Goal: Transaction & Acquisition: Purchase product/service

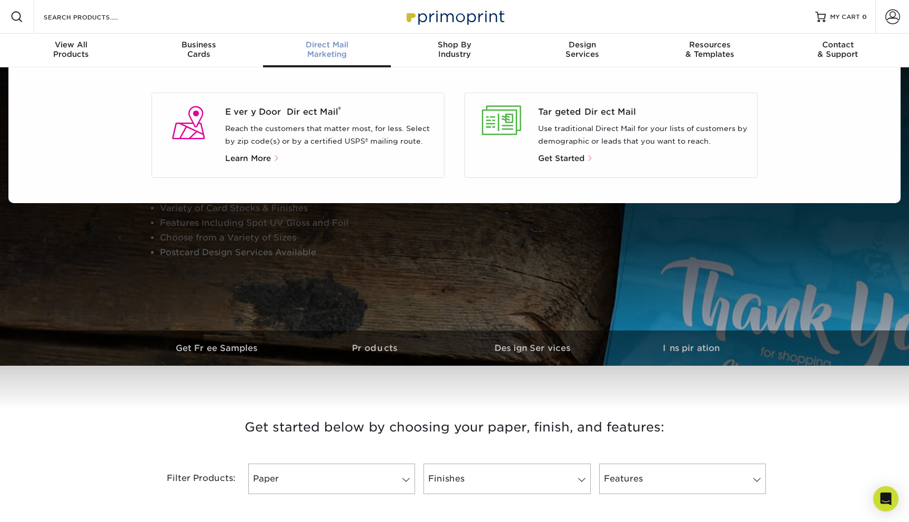
click at [341, 43] on span "Direct Mail" at bounding box center [327, 44] width 128 height 9
click at [312, 109] on span "Every Door Direct Mail ®" at bounding box center [330, 112] width 211 height 13
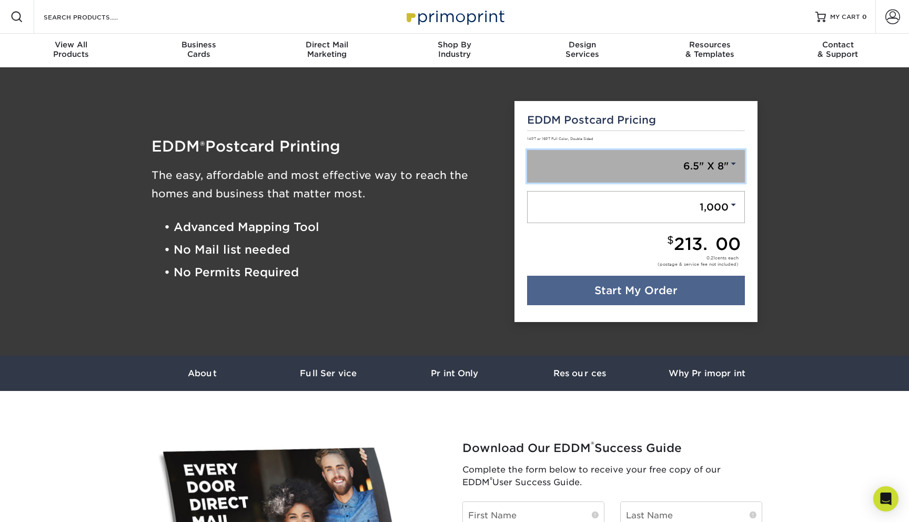
click at [661, 157] on link "6.5" X 8"" at bounding box center [636, 166] width 218 height 33
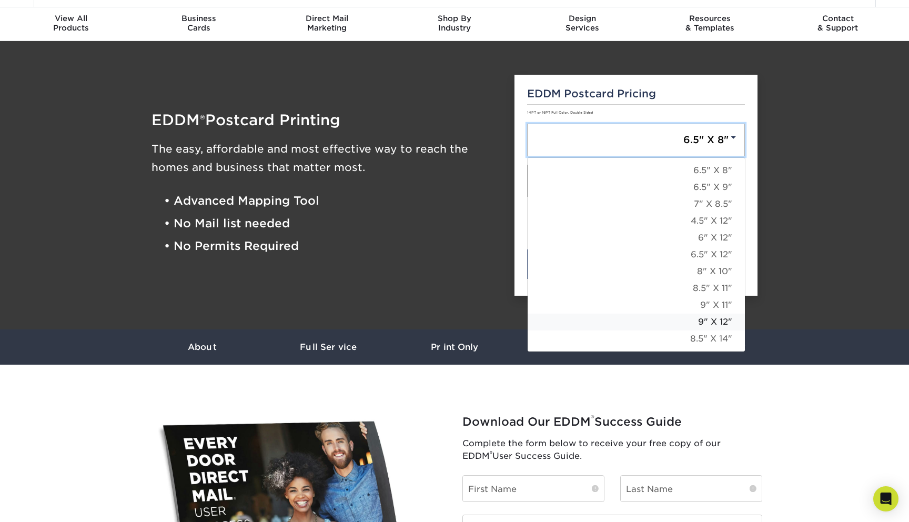
scroll to position [27, 0]
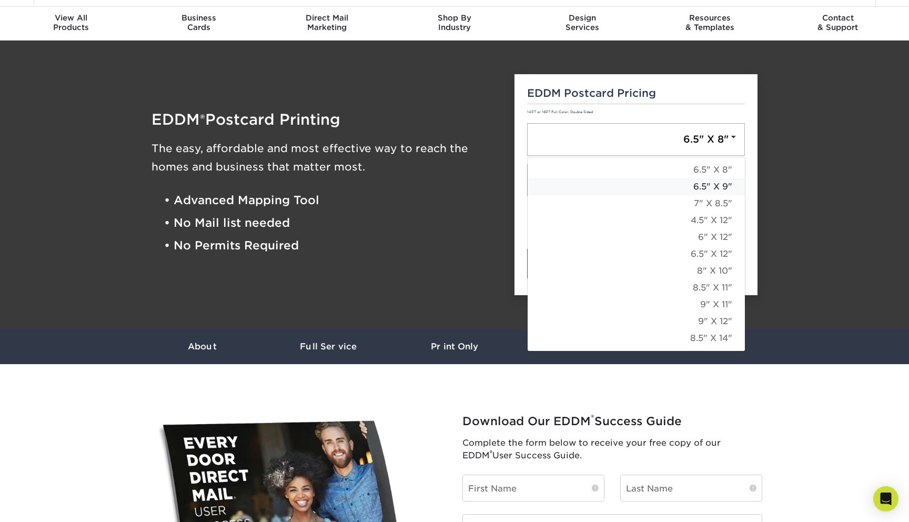
click at [684, 189] on link "6.5" X 9"" at bounding box center [636, 186] width 217 height 17
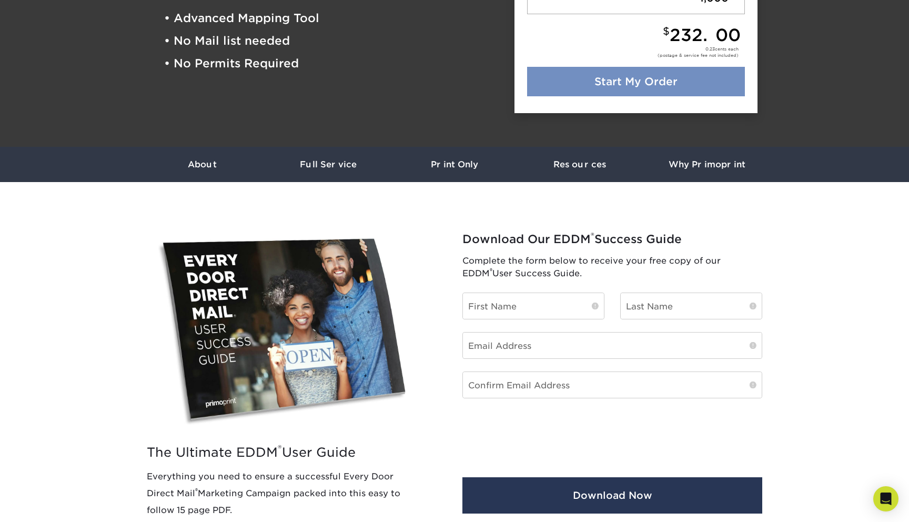
scroll to position [214, 0]
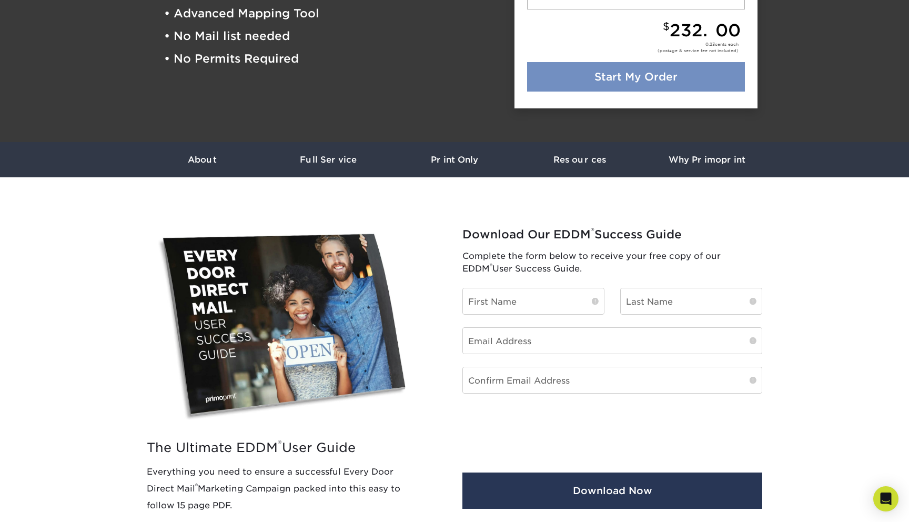
click at [634, 78] on link "Start My Order" at bounding box center [636, 76] width 218 height 29
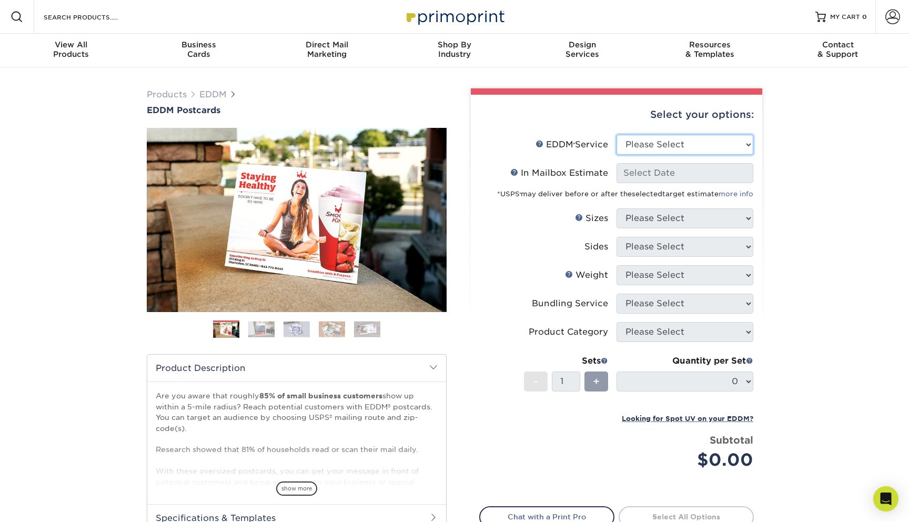
click at [690, 139] on select "Please Select Full Service Print Only" at bounding box center [685, 145] width 137 height 20
select select "full_service"
click at [617, 135] on select "Please Select Full Service Print Only" at bounding box center [685, 145] width 137 height 20
select select "-1"
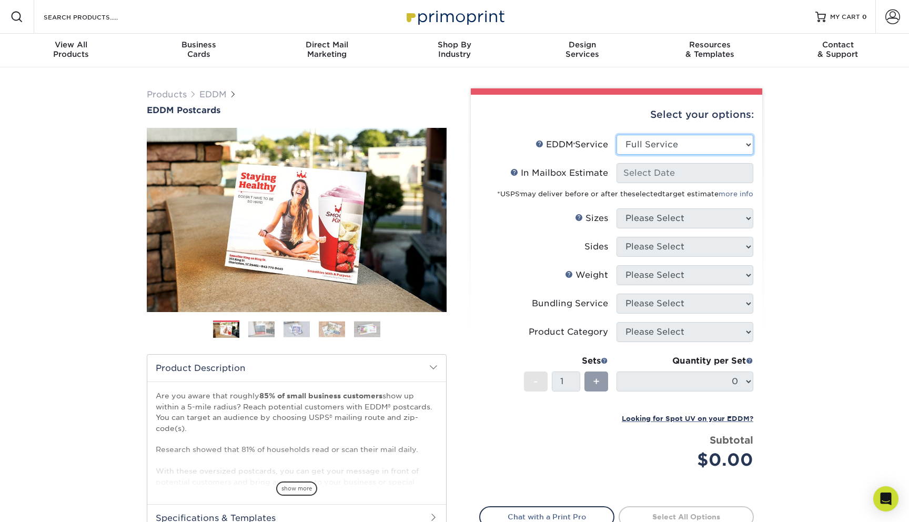
select select "-1"
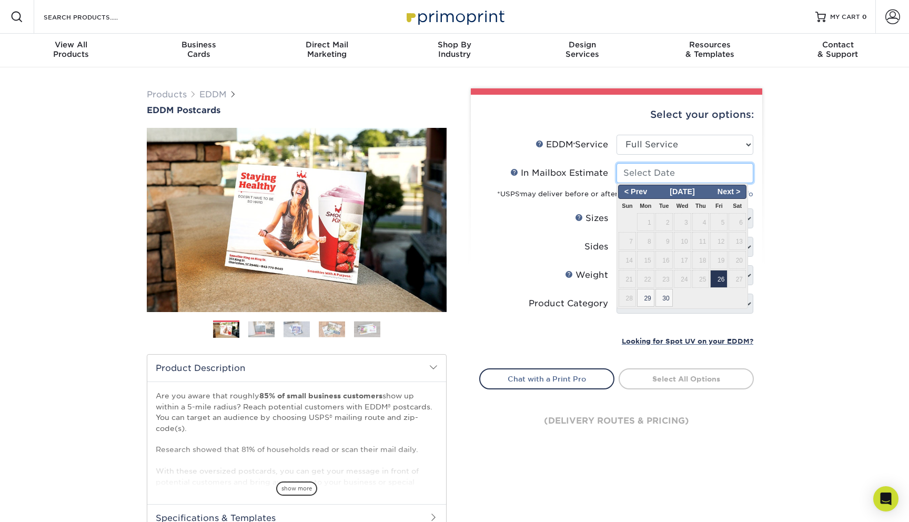
click at [698, 168] on input "In Mailbox Estimate Help In Mailbox Estimate" at bounding box center [685, 173] width 137 height 20
click at [724, 277] on span "26" at bounding box center [718, 279] width 17 height 18
type input "[DATE]"
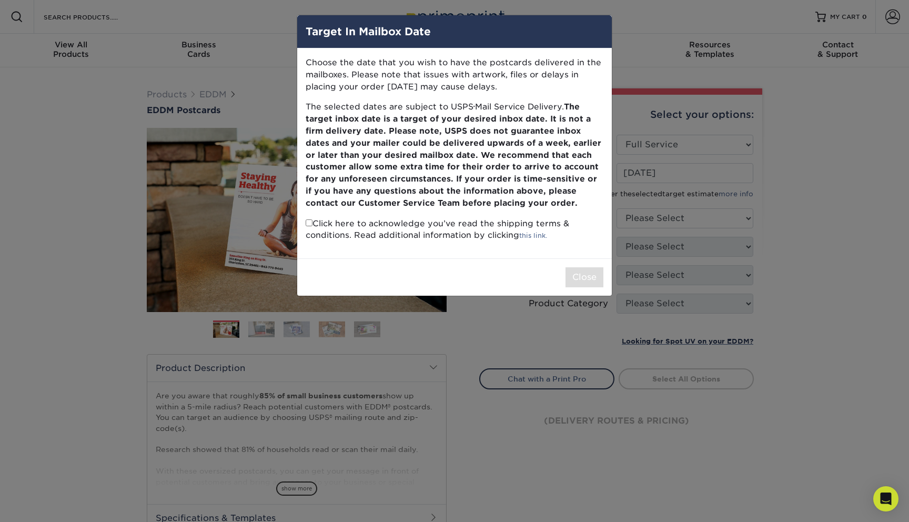
click at [309, 225] on input "checkbox" at bounding box center [309, 222] width 7 height 7
checkbox input "true"
click at [598, 278] on button "Close" at bounding box center [585, 277] width 38 height 20
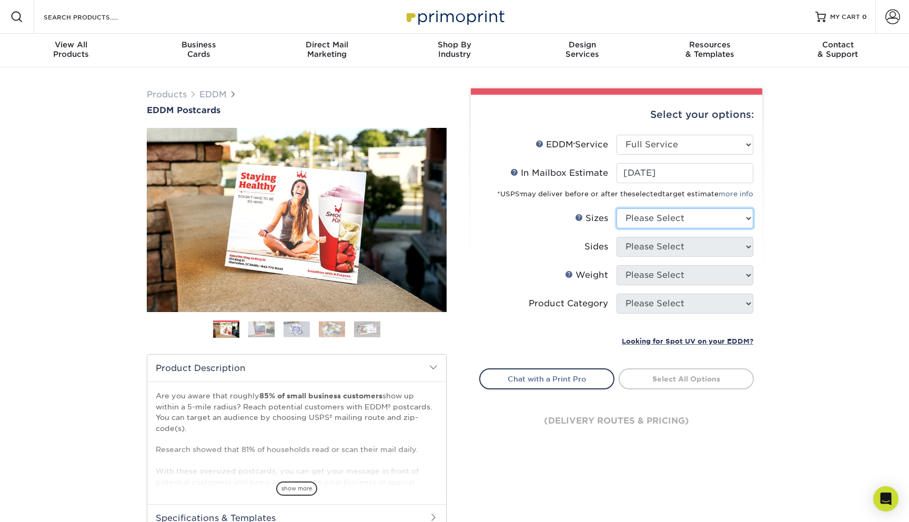
click at [675, 214] on select "Please Select 4.5" x 12" 6" x 12" 6.5" x 8" 6.5" x 9" 6.5" x 12" 7" x 8.5" 8" x…" at bounding box center [685, 218] width 137 height 20
select select "6.50x9.00"
click at [617, 208] on select "Please Select 4.5" x 12" 6" x 12" 6.5" x 8" 6.5" x 9" 6.5" x 12" 7" x 8.5" 8" x…" at bounding box center [685, 218] width 137 height 20
click at [649, 243] on select "Please Select Print Both Sides Print Front Only" at bounding box center [685, 247] width 137 height 20
select select "13abbda7-1d64-4f25-8bb2-c179b224825d"
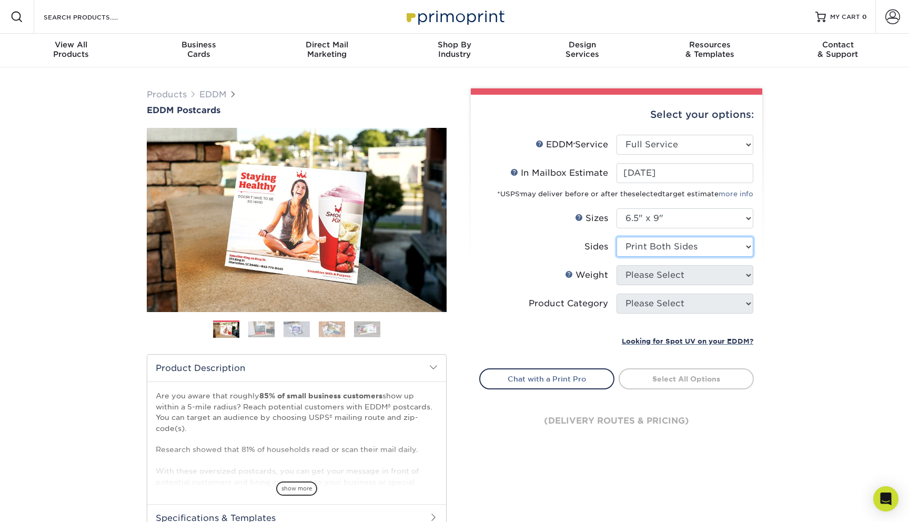
click at [617, 237] on select "Please Select Print Both Sides Print Front Only" at bounding box center [685, 247] width 137 height 20
click at [648, 274] on select "Please Select 16PT 14PT" at bounding box center [685, 275] width 137 height 20
click at [617, 265] on select "Please Select 16PT 14PT" at bounding box center [685, 275] width 137 height 20
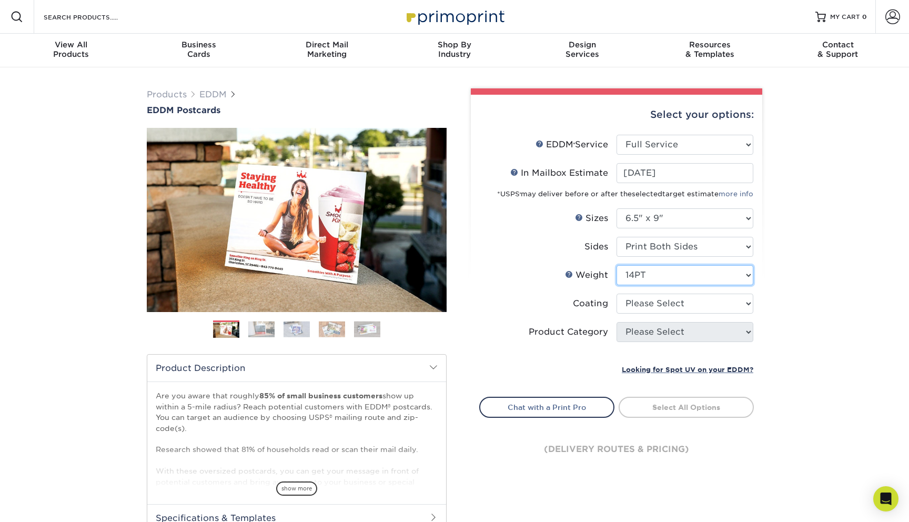
click at [646, 273] on select "Please Select 16PT 14PT" at bounding box center [685, 275] width 137 height 20
select select "16PT"
click at [617, 265] on select "Please Select 16PT 14PT" at bounding box center [685, 275] width 137 height 20
click at [655, 304] on select at bounding box center [685, 304] width 137 height 20
select select "121bb7b5-3b4d-429f-bd8d-bbf80e953313"
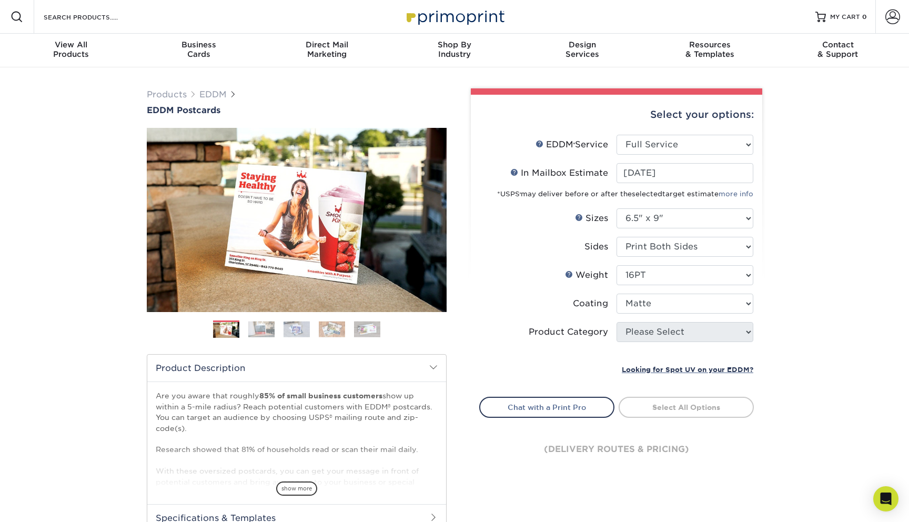
click at [617, 294] on select at bounding box center [685, 304] width 137 height 20
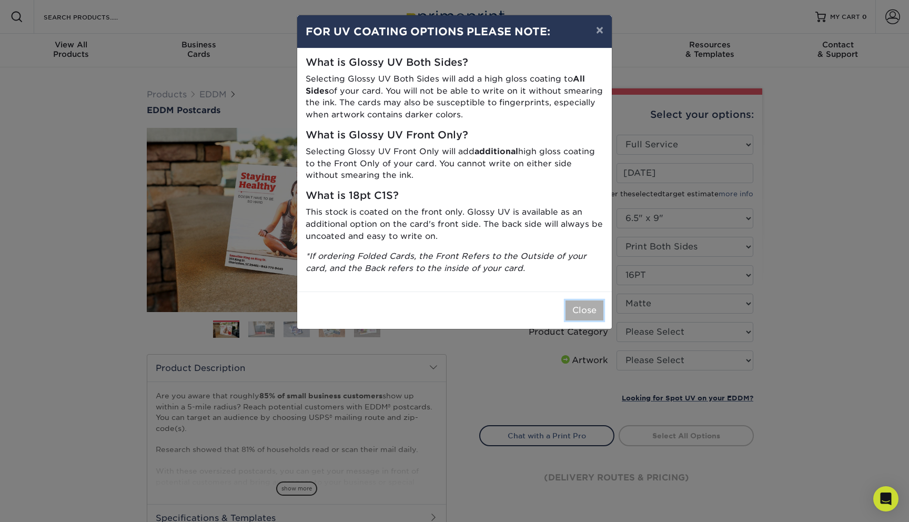
click at [589, 309] on button "Close" at bounding box center [585, 310] width 38 height 20
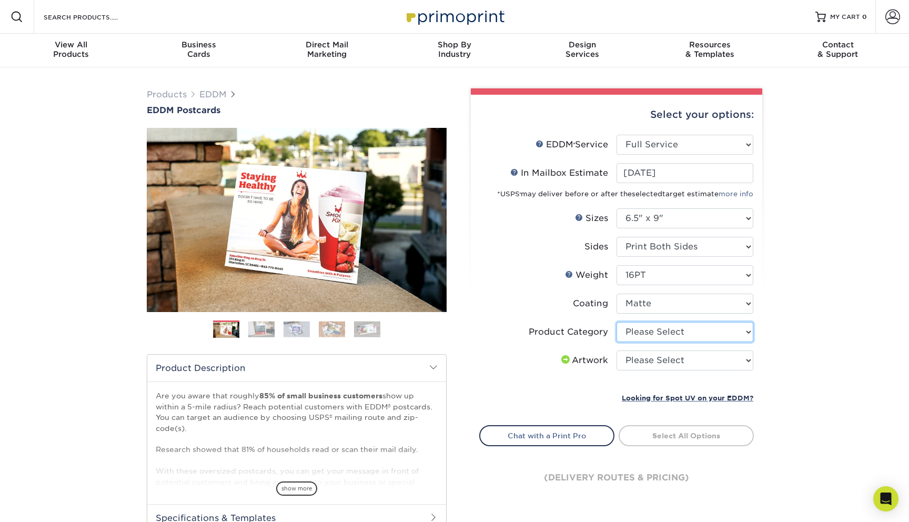
click at [669, 337] on select "Please Select Postcards" at bounding box center [685, 332] width 137 height 20
select select "9b7272e0-d6c8-4c3c-8e97-d3a1bcdab858"
click at [617, 322] on select "Please Select Postcards" at bounding box center [685, 332] width 137 height 20
click at [673, 356] on select "Please Select I will upload files I need a design - $150" at bounding box center [685, 360] width 137 height 20
select select "upload"
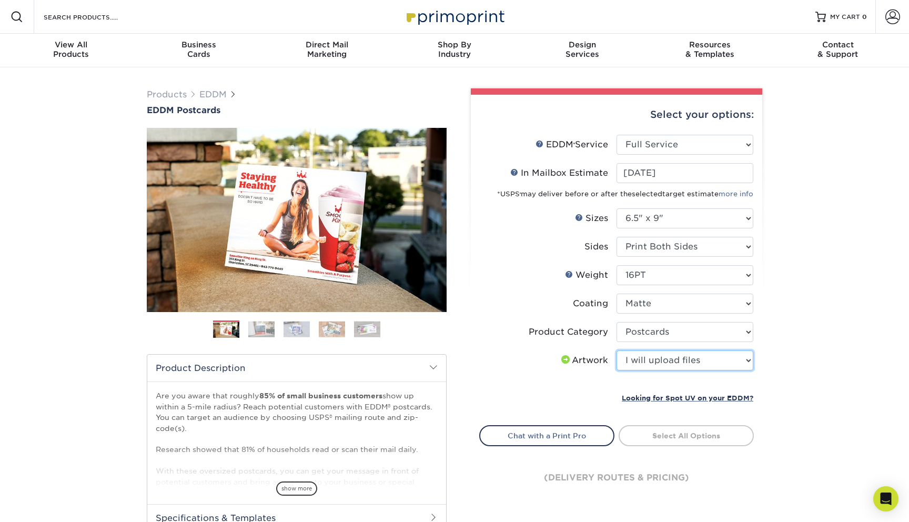
click at [617, 350] on select "Please Select I will upload files I need a design - $150" at bounding box center [685, 360] width 137 height 20
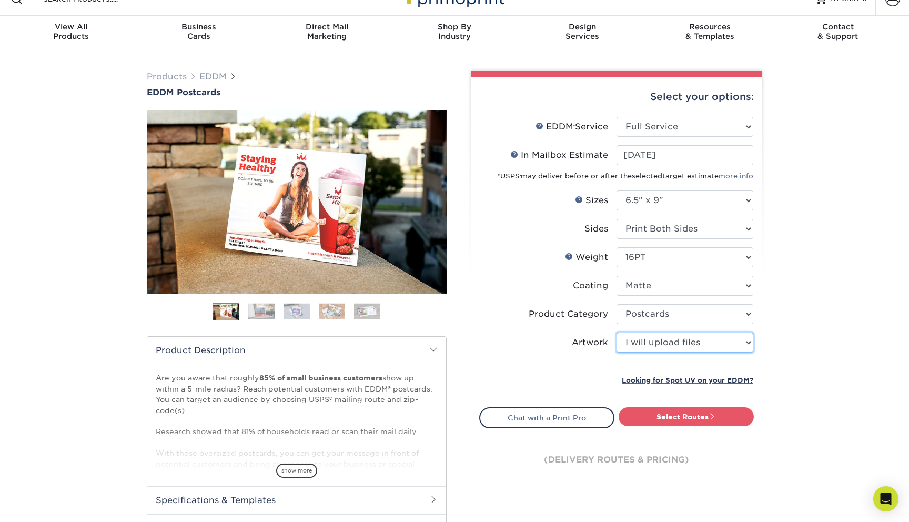
scroll to position [28, 0]
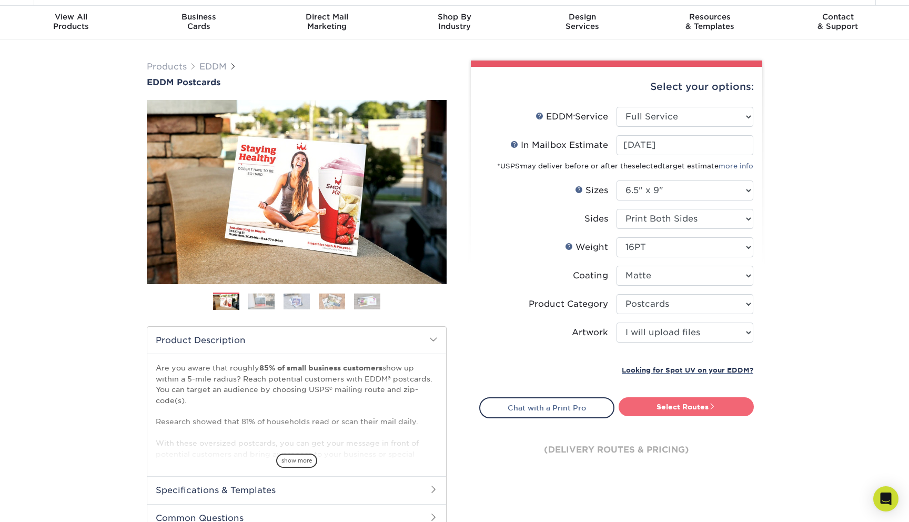
click at [660, 405] on link "Select Routes" at bounding box center [686, 406] width 135 height 19
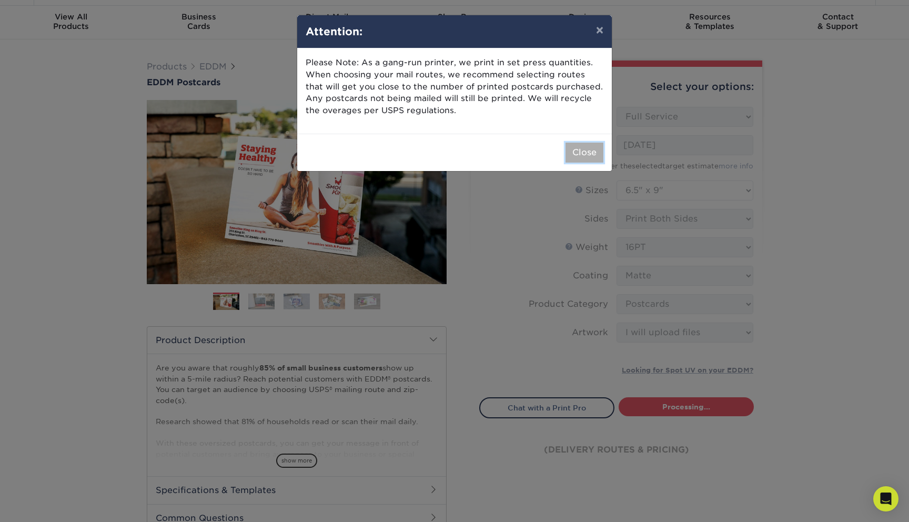
click at [576, 148] on button "Close" at bounding box center [585, 153] width 38 height 20
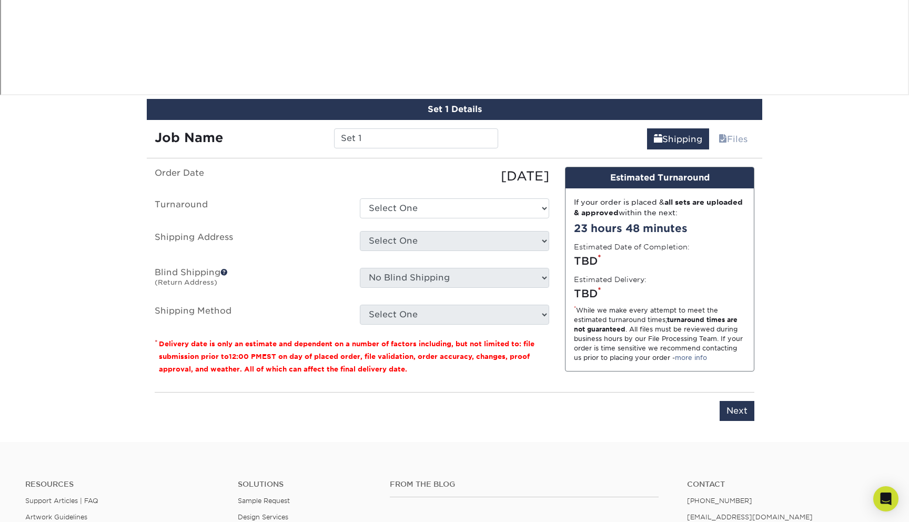
scroll to position [1029, 0]
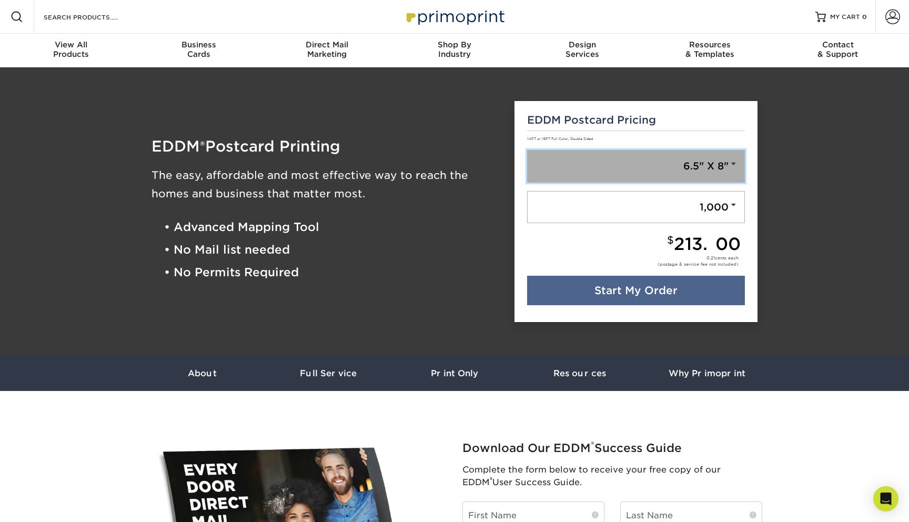
click at [621, 162] on link "6.5" X 8"" at bounding box center [636, 166] width 218 height 33
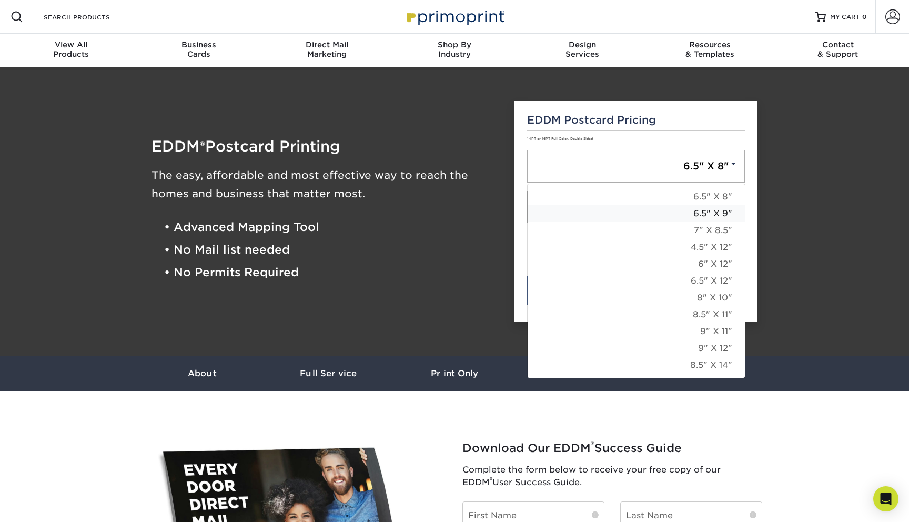
click at [680, 209] on link "6.5" X 9"" at bounding box center [636, 213] width 217 height 17
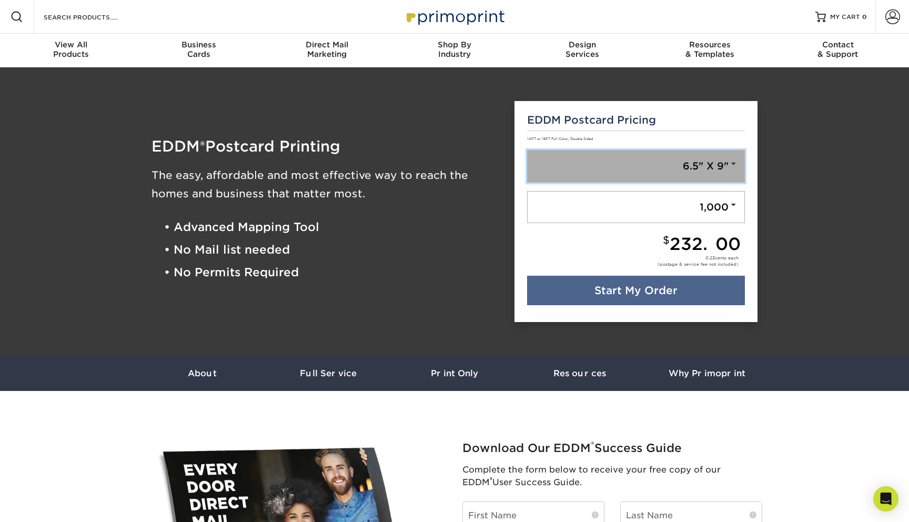
click at [711, 174] on link "6.5" X 9"" at bounding box center [636, 166] width 218 height 33
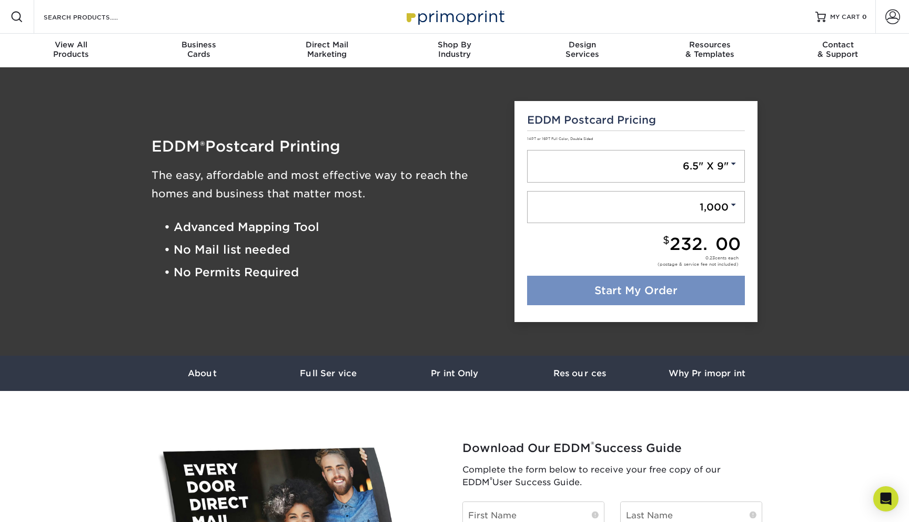
click at [591, 282] on link "Start My Order" at bounding box center [636, 290] width 218 height 29
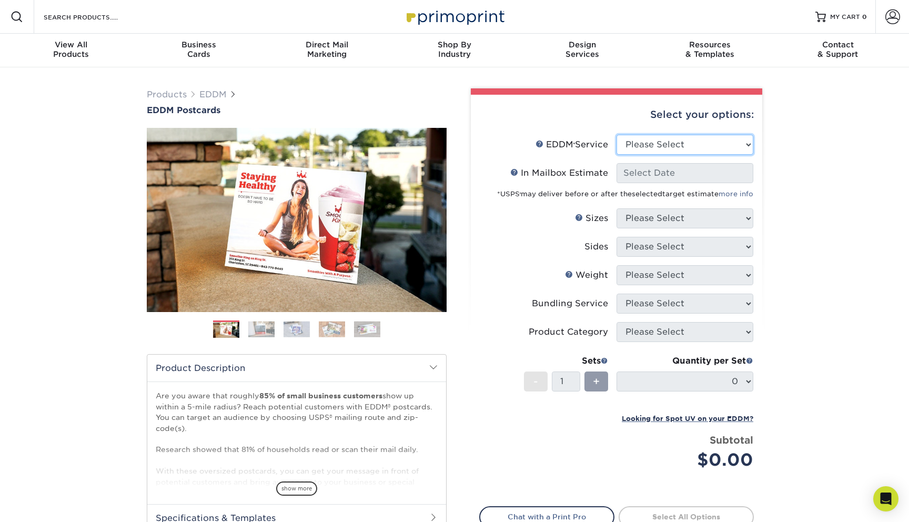
click at [680, 143] on select "Please Select Full Service Print Only" at bounding box center [685, 145] width 137 height 20
select select "full_service"
click at [617, 135] on select "Please Select Full Service Print Only" at bounding box center [685, 145] width 137 height 20
select select "-1"
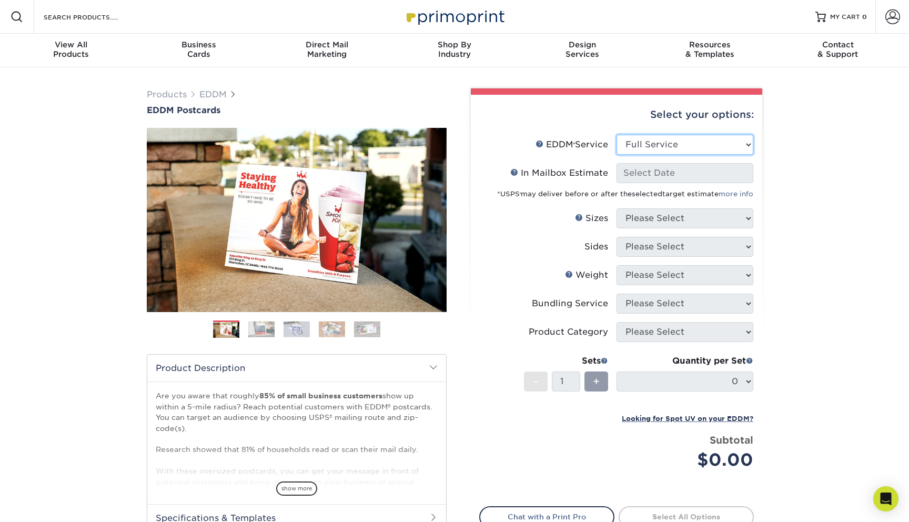
select select "-1"
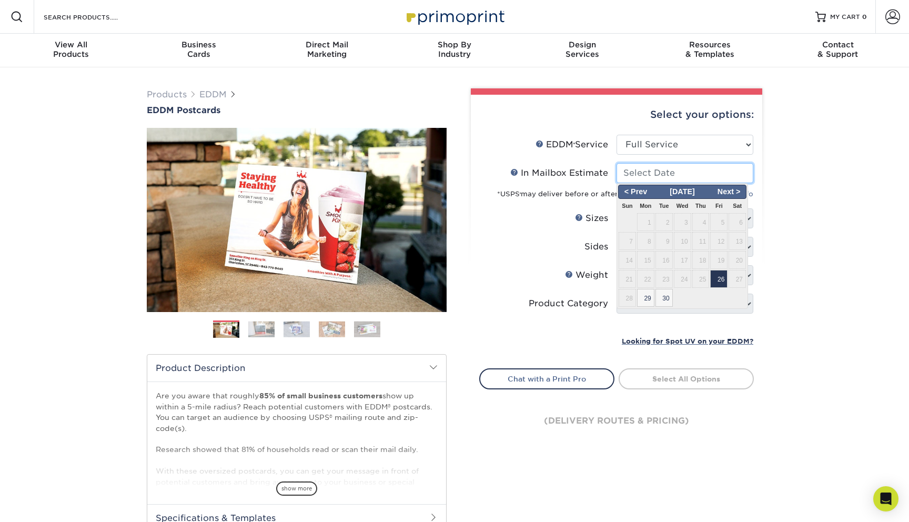
click at [677, 175] on input "In Mailbox Estimate Help In Mailbox Estimate" at bounding box center [685, 173] width 137 height 20
click at [720, 277] on span "26" at bounding box center [718, 279] width 17 height 18
type input "[DATE]"
